Goal: Transaction & Acquisition: Purchase product/service

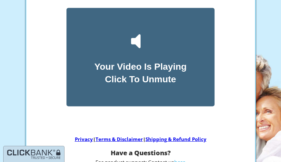
scroll to position [78, 0]
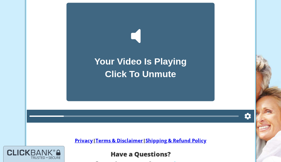
click at [237, 47] on div "Your Video Is Playing Click To Unmute" at bounding box center [141, 59] width 228 height 128
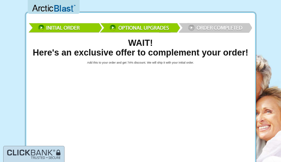
scroll to position [0, 0]
click at [210, 26] on img at bounding box center [141, 27] width 226 height 16
click at [190, 29] on img at bounding box center [141, 27] width 226 height 16
click at [40, 28] on img at bounding box center [141, 27] width 226 height 16
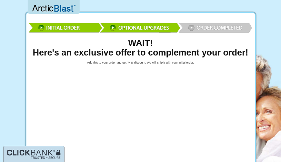
click at [40, 28] on img at bounding box center [141, 27] width 226 height 16
click at [115, 28] on img at bounding box center [141, 27] width 226 height 16
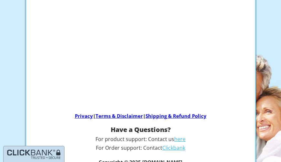
scroll to position [109, 0]
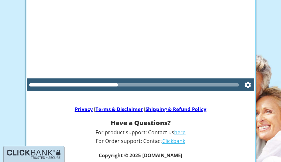
drag, startPoint x: 115, startPoint y: 84, endPoint x: 147, endPoint y: 85, distance: 32.6
click at [147, 85] on div at bounding box center [134, 84] width 210 height 3
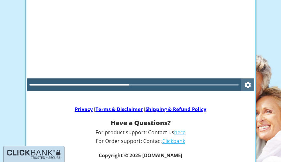
click at [248, 82] on icon "Settings" at bounding box center [248, 85] width 6 height 6
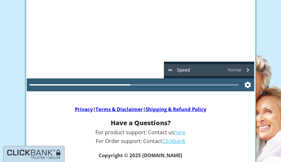
click at [171, 69] on icon "Playback speed" at bounding box center [171, 70] width 4 height 2
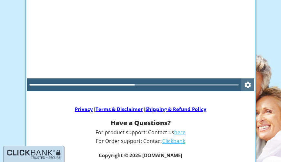
click at [250, 83] on icon "Settings" at bounding box center [248, 85] width 6 height 6
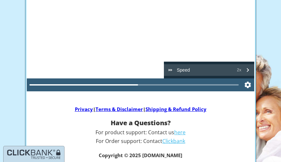
click at [171, 69] on icon "Playback speed" at bounding box center [171, 70] width 4 height 2
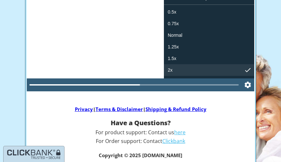
click at [171, 69] on span "2x" at bounding box center [170, 69] width 5 height 7
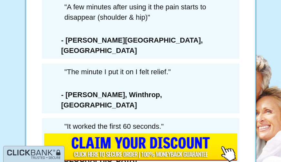
scroll to position [4315, 0]
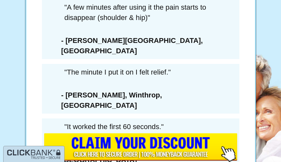
click at [156, 144] on input "image" at bounding box center [140, 147] width 193 height 29
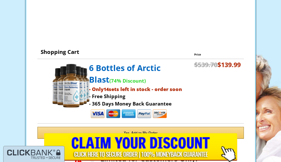
scroll to position [157, 0]
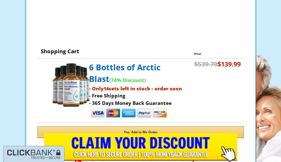
click at [155, 132] on span "Yes, Add to My Order" at bounding box center [141, 132] width 34 height 4
